Goal: Task Accomplishment & Management: Use online tool/utility

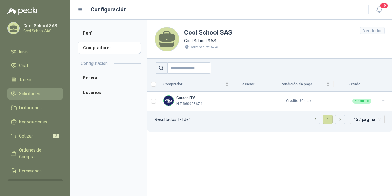
click at [26, 92] on span "Solicitudes" at bounding box center [29, 93] width 21 height 7
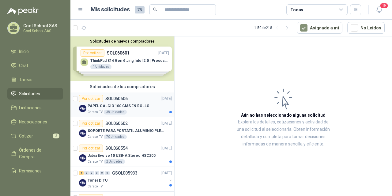
click at [121, 102] on div "Por cotizar SOL060606" at bounding box center [103, 98] width 49 height 7
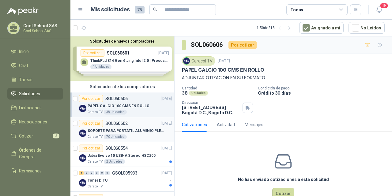
click at [126, 128] on p "SOPORTE PARA PORTÁTIL ALUMINIO PLEGABLE VTA" at bounding box center [126, 131] width 76 height 6
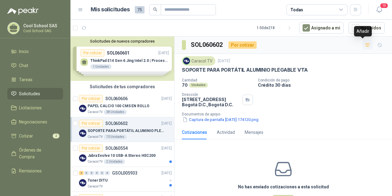
click at [365, 46] on icon "button" at bounding box center [367, 45] width 5 height 5
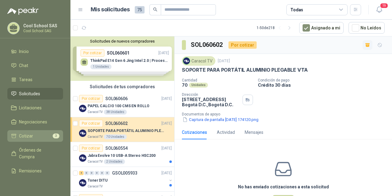
click at [30, 136] on span "Cotizar" at bounding box center [26, 136] width 14 height 7
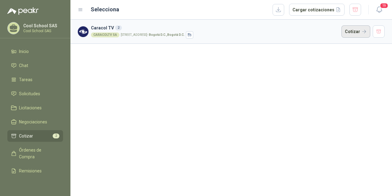
click at [356, 32] on button "Cotizar" at bounding box center [355, 31] width 29 height 12
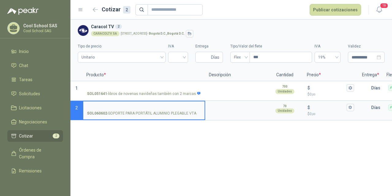
click at [150, 107] on input "SOL060602 - SOPORTE PARA PORTÁTIL ALUMINIO PLEGABLE VTA" at bounding box center [144, 107] width 114 height 5
type input "*******"
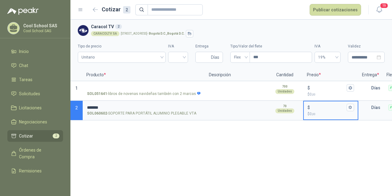
click at [326, 106] on input "$ $ 0 ,00" at bounding box center [328, 107] width 34 height 5
click at [184, 55] on div at bounding box center [178, 57] width 20 height 11
type input "******"
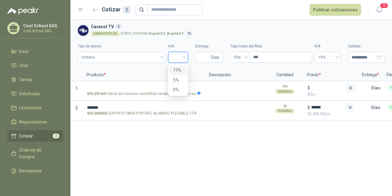
click at [174, 71] on div "19%" at bounding box center [178, 70] width 10 height 7
click at [202, 58] on input "Entrega" at bounding box center [204, 57] width 11 height 10
type input "*"
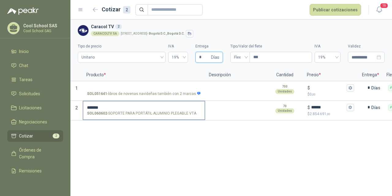
type input "*"
click at [153, 107] on input "*******" at bounding box center [144, 107] width 114 height 5
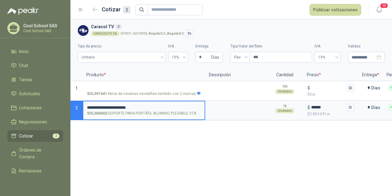
drag, startPoint x: 149, startPoint y: 108, endPoint x: 86, endPoint y: 106, distance: 63.5
click at [86, 106] on label "**********" at bounding box center [143, 109] width 121 height 17
type input "**********"
click at [220, 111] on textarea at bounding box center [236, 108] width 60 height 14
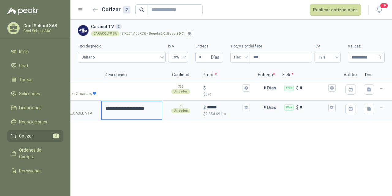
scroll to position [0, 106]
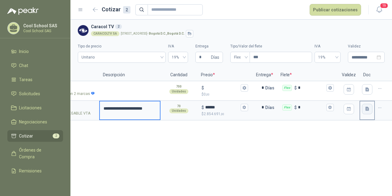
click at [366, 110] on icon "button" at bounding box center [367, 109] width 4 height 4
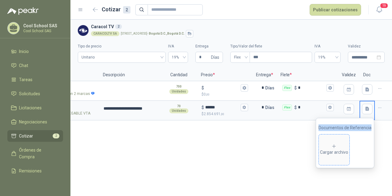
click at [337, 148] on icon at bounding box center [334, 147] width 6 height 6
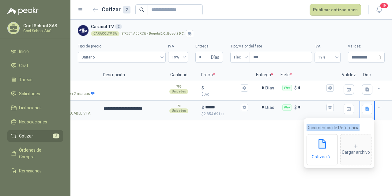
click at [292, 154] on div "**********" at bounding box center [231, 108] width 322 height 176
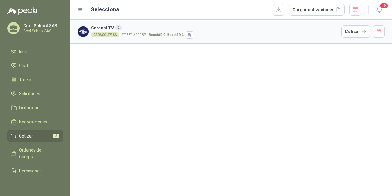
click at [28, 134] on span "Cotizar" at bounding box center [26, 136] width 14 height 7
click at [354, 33] on button "Cotizar" at bounding box center [355, 31] width 29 height 12
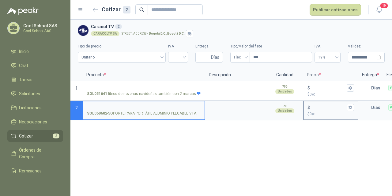
click at [327, 107] on input "$ $ 0 ,00" at bounding box center [328, 107] width 34 height 5
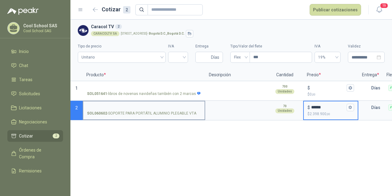
type input "******"
click at [168, 106] on input "SOL060602 - SOPORTE PARA PORTÁTIL ALUMINIO PLEGABLE VTA" at bounding box center [144, 107] width 114 height 5
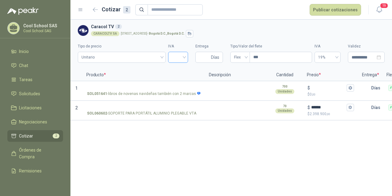
click at [183, 57] on input "search" at bounding box center [178, 56] width 13 height 9
click at [178, 69] on div "19%" at bounding box center [178, 70] width 10 height 7
click at [205, 59] on input "Entrega" at bounding box center [204, 57] width 11 height 10
type input "*"
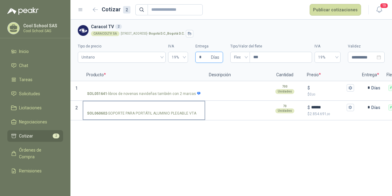
type input "*"
click at [165, 109] on input "SOL060602 - SOPORTE PARA PORTÁTIL ALUMINIO PLEGABLE VTA" at bounding box center [144, 107] width 114 height 5
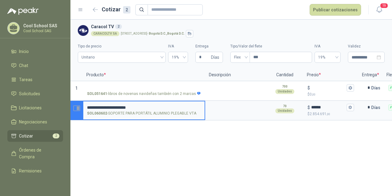
drag, startPoint x: 153, startPoint y: 106, endPoint x: 71, endPoint y: 106, distance: 82.7
click at [71, 106] on section "**********" at bounding box center [231, 111] width 322 height 20
type input "**********"
click at [215, 111] on textarea at bounding box center [236, 108] width 60 height 14
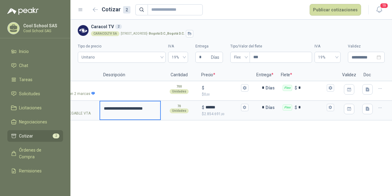
scroll to position [0, 106]
click at [369, 111] on button "button" at bounding box center [367, 109] width 10 height 10
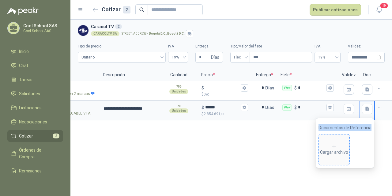
click at [336, 144] on icon at bounding box center [334, 147] width 6 height 6
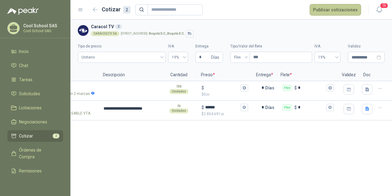
click at [349, 10] on button "Publicar cotizaciones" at bounding box center [335, 10] width 51 height 12
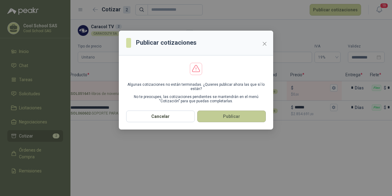
click at [237, 119] on button "Publicar" at bounding box center [231, 117] width 69 height 12
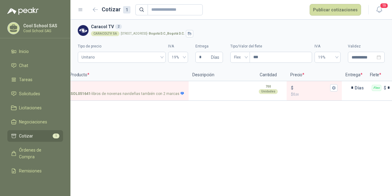
scroll to position [0, 0]
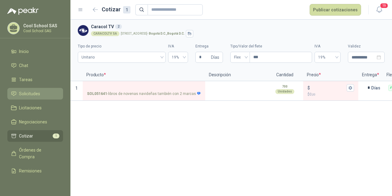
click at [32, 92] on span "Solicitudes" at bounding box center [29, 93] width 21 height 7
